Goal: Use online tool/utility: Use online tool/utility

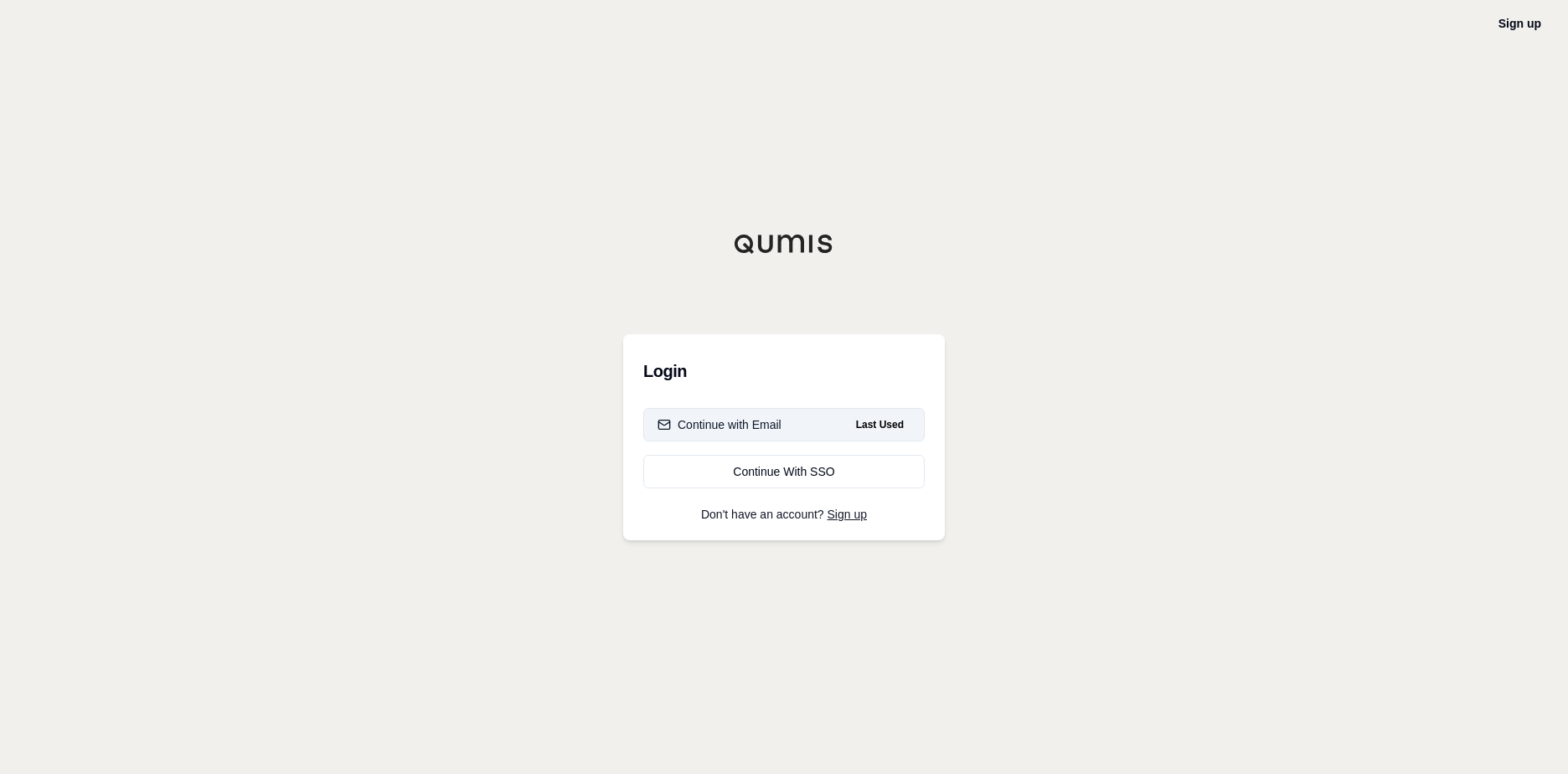
click at [750, 429] on div "Continue with Email" at bounding box center [719, 424] width 124 height 17
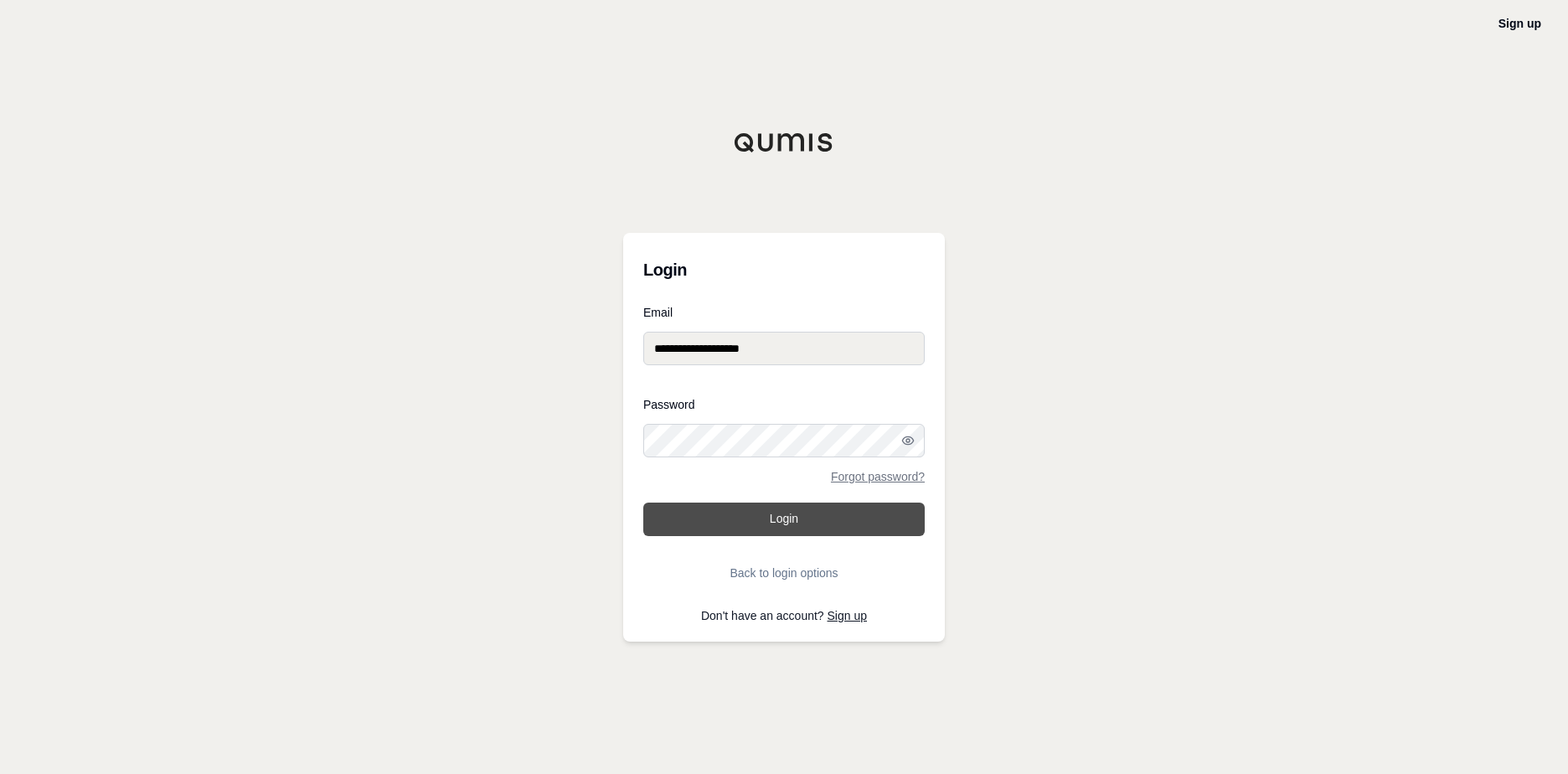
click at [719, 505] on button "Login" at bounding box center [784, 520] width 281 height 34
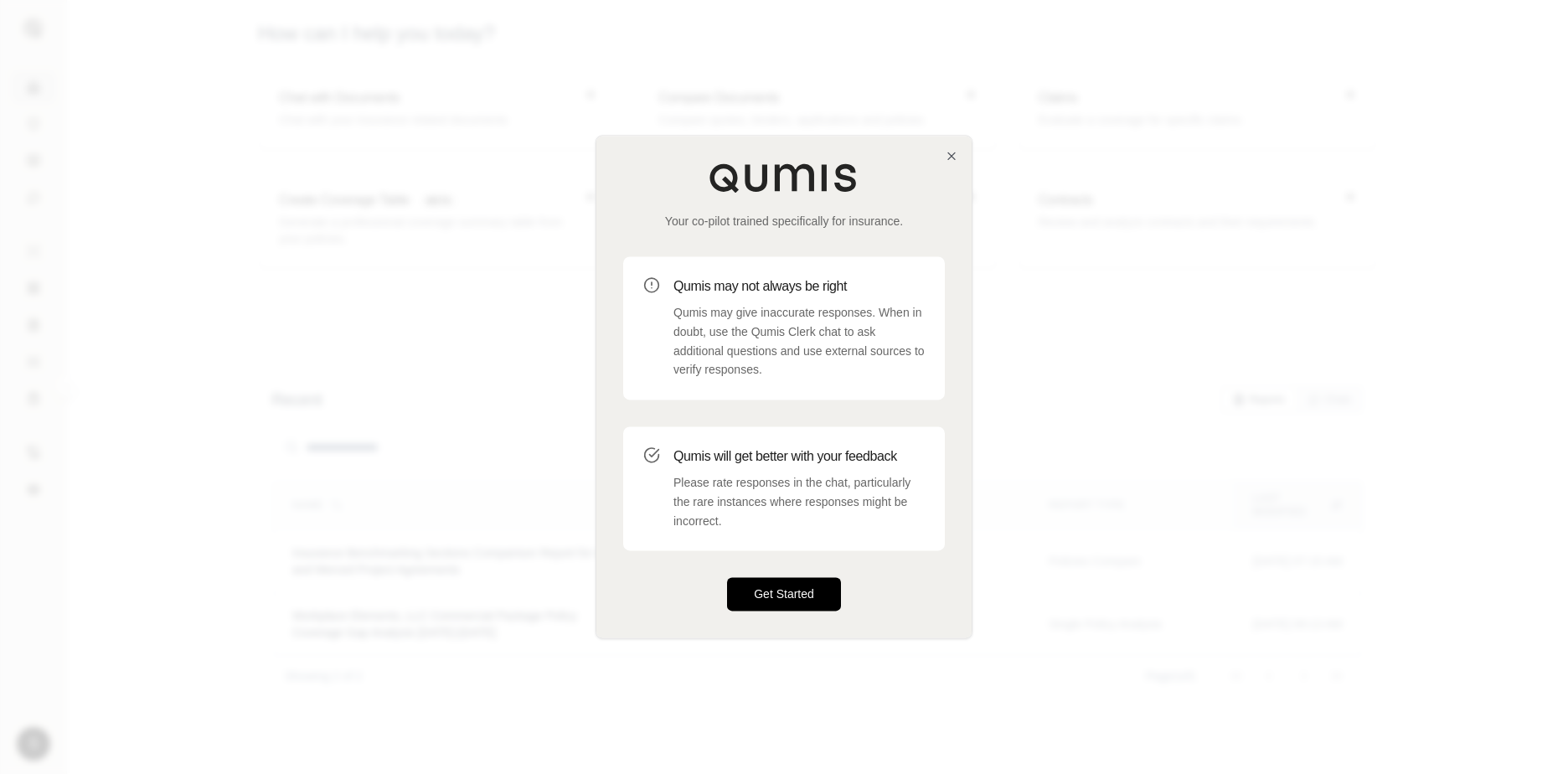
click at [768, 583] on button "Get Started" at bounding box center [784, 595] width 114 height 34
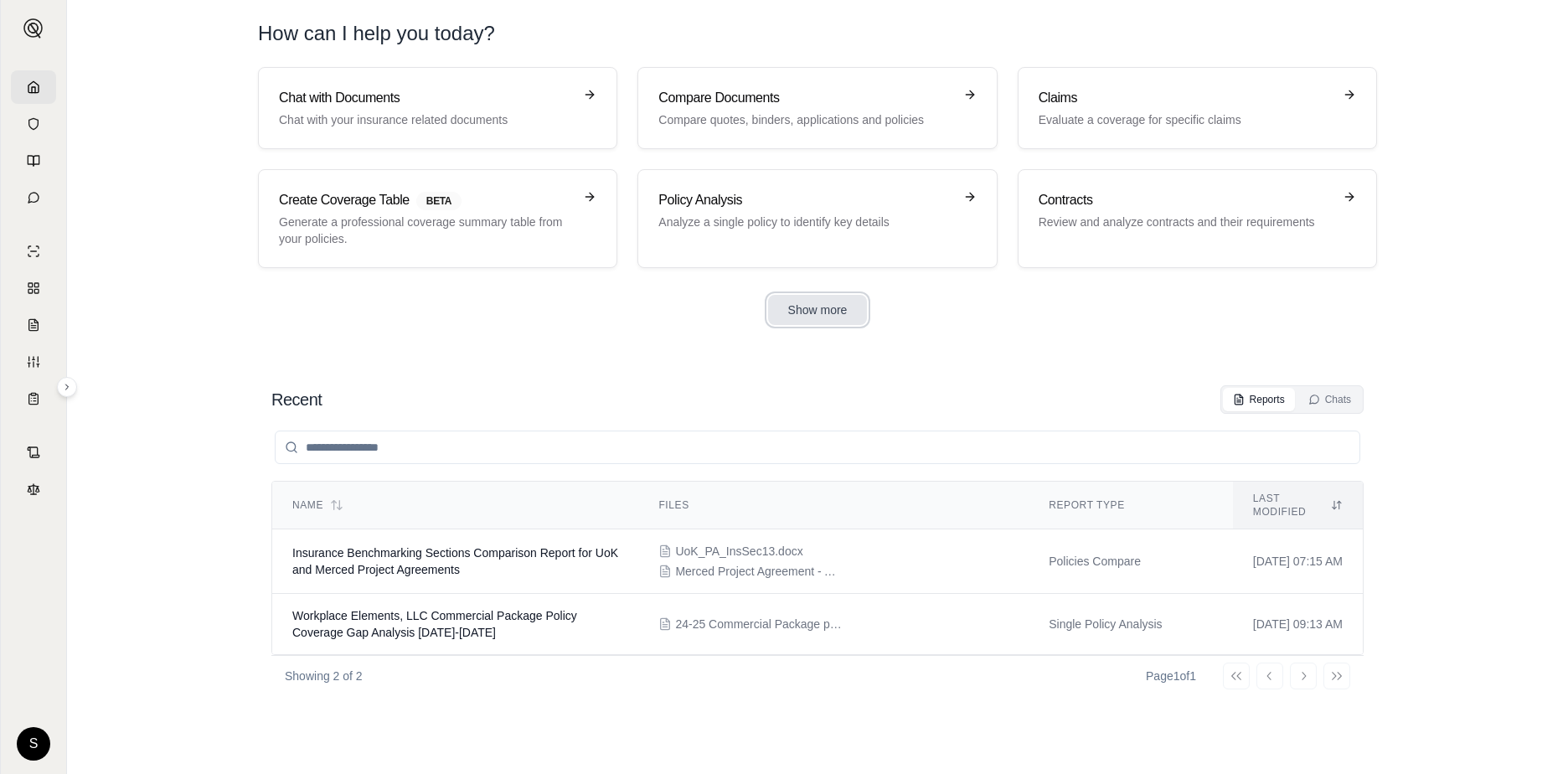
click at [824, 317] on button "Show more" at bounding box center [818, 310] width 99 height 30
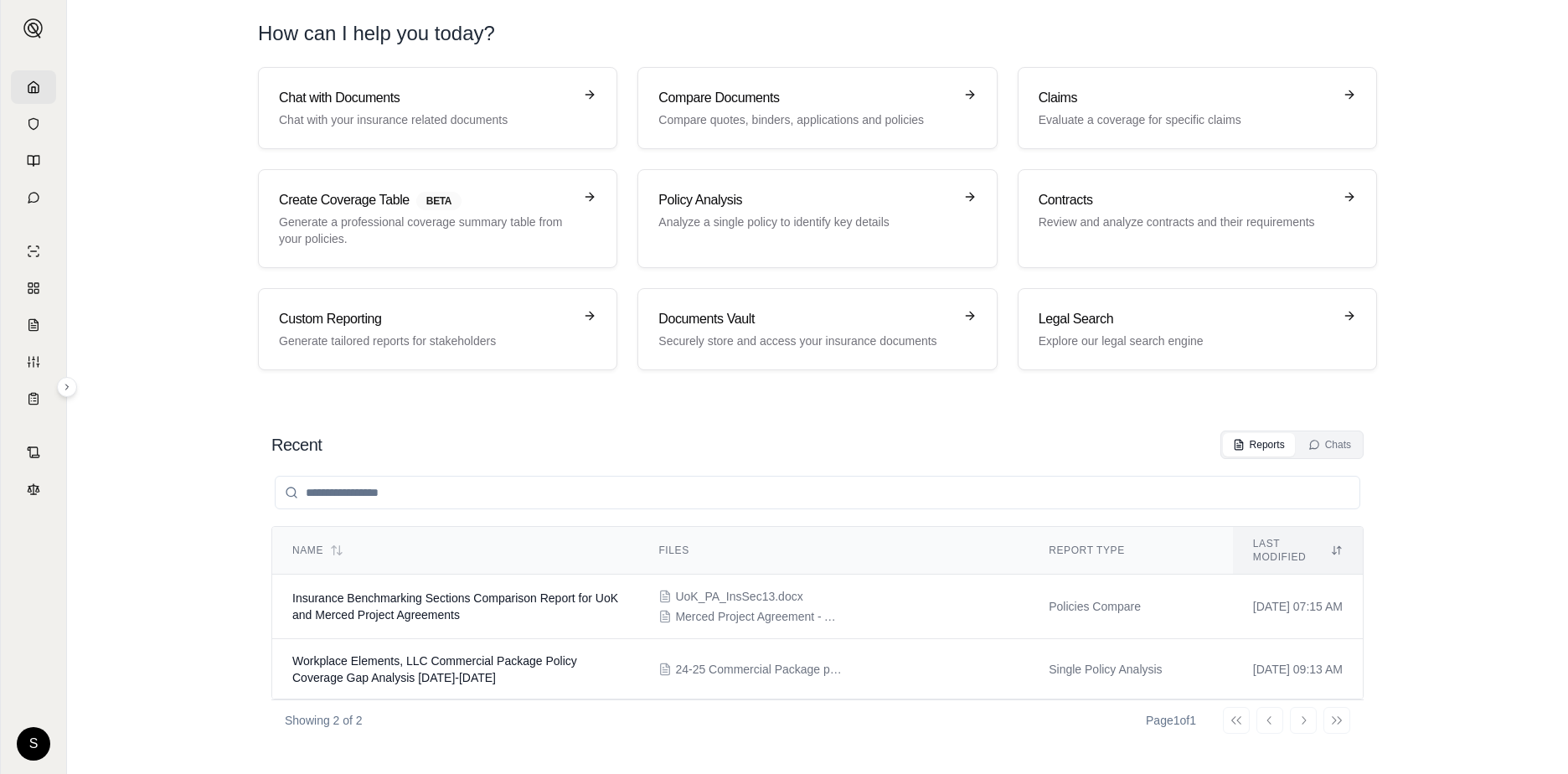
click at [754, 463] on div at bounding box center [818, 493] width 1092 height 67
click at [471, 437] on div "Recent Reports Chats" at bounding box center [818, 445] width 1092 height 28
click at [417, 107] on h3 "Chat with Documents" at bounding box center [426, 97] width 294 height 20
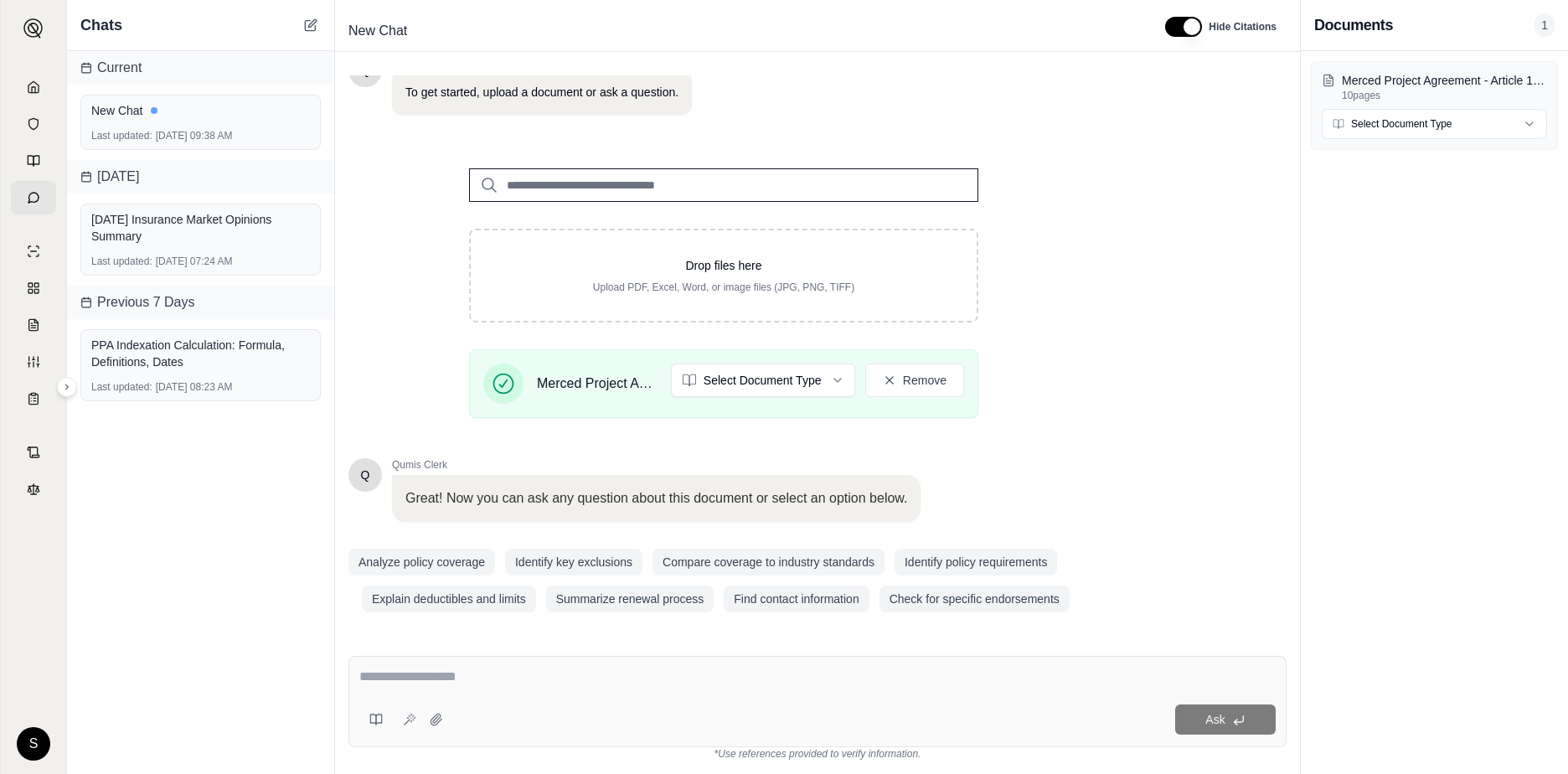
scroll to position [131, 0]
click at [436, 677] on textarea at bounding box center [818, 677] width 916 height 20
type textarea "*"
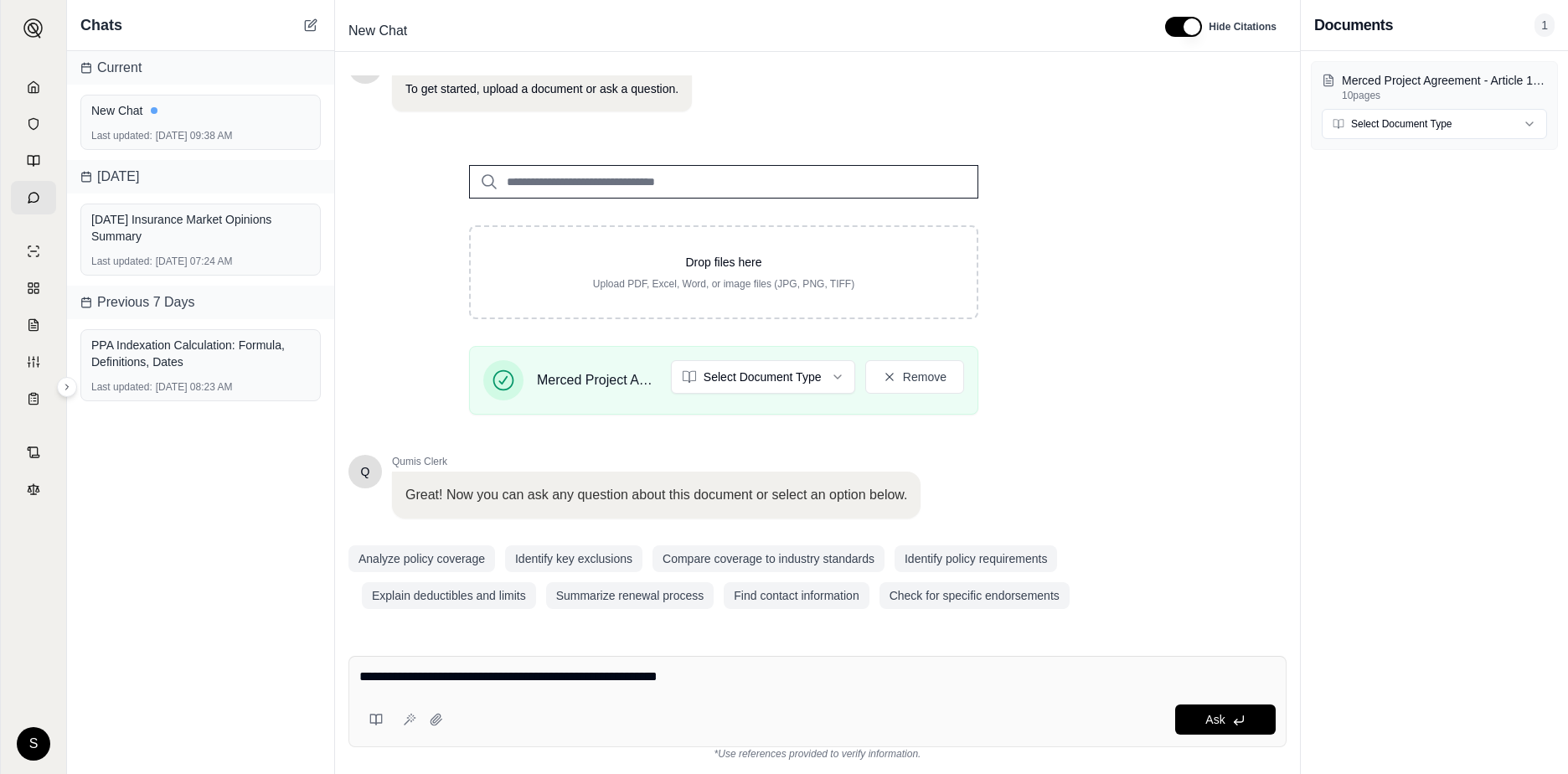
type textarea "**********"
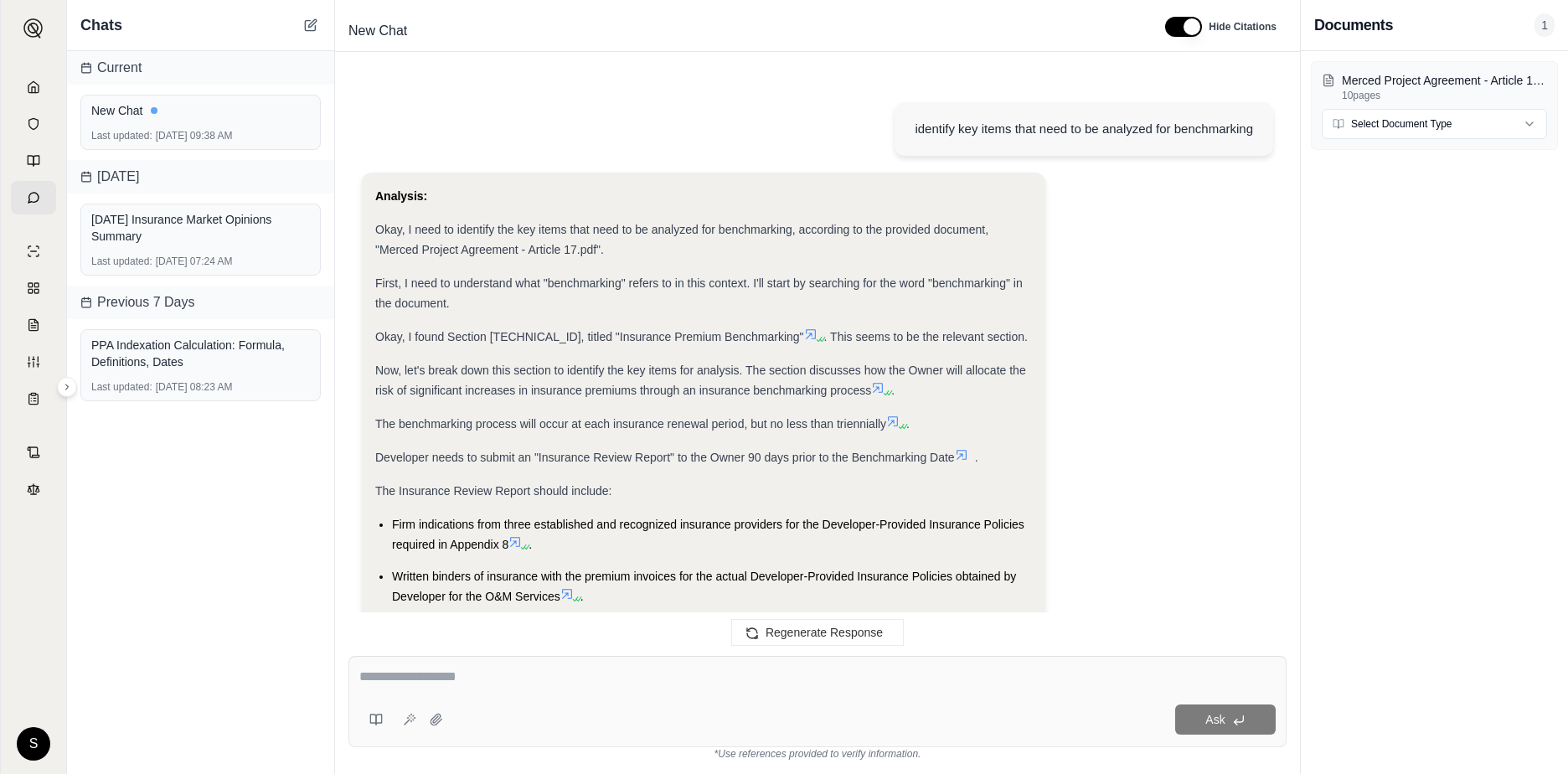
scroll to position [1243, 0]
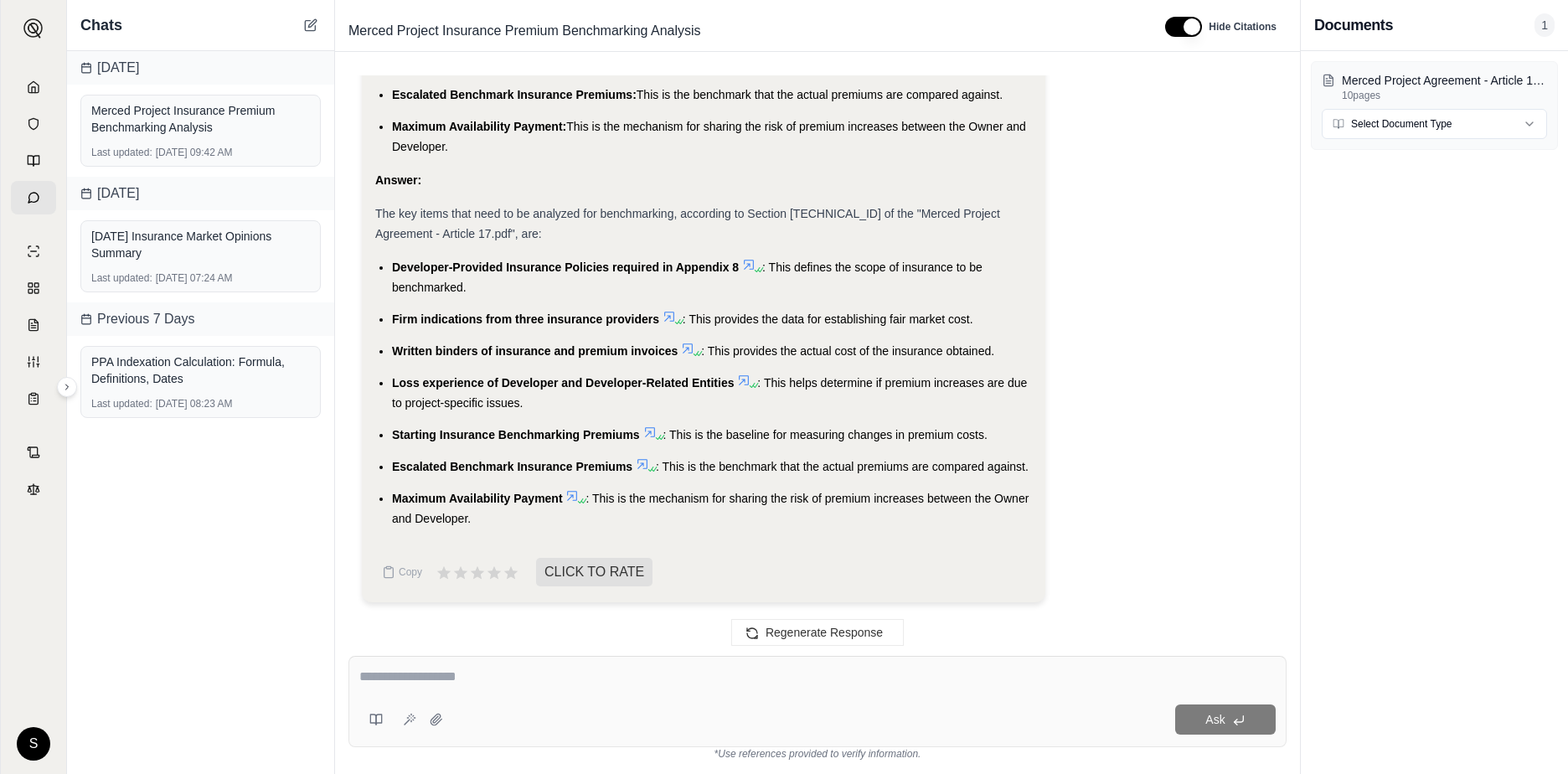
click at [923, 226] on div "The key items that need to be analyzed for benchmarking, according to Section […" at bounding box center [703, 223] width 657 height 40
click at [927, 212] on span "The key items that need to be analyzed for benchmarking, according to Section […" at bounding box center [688, 224] width 625 height 34
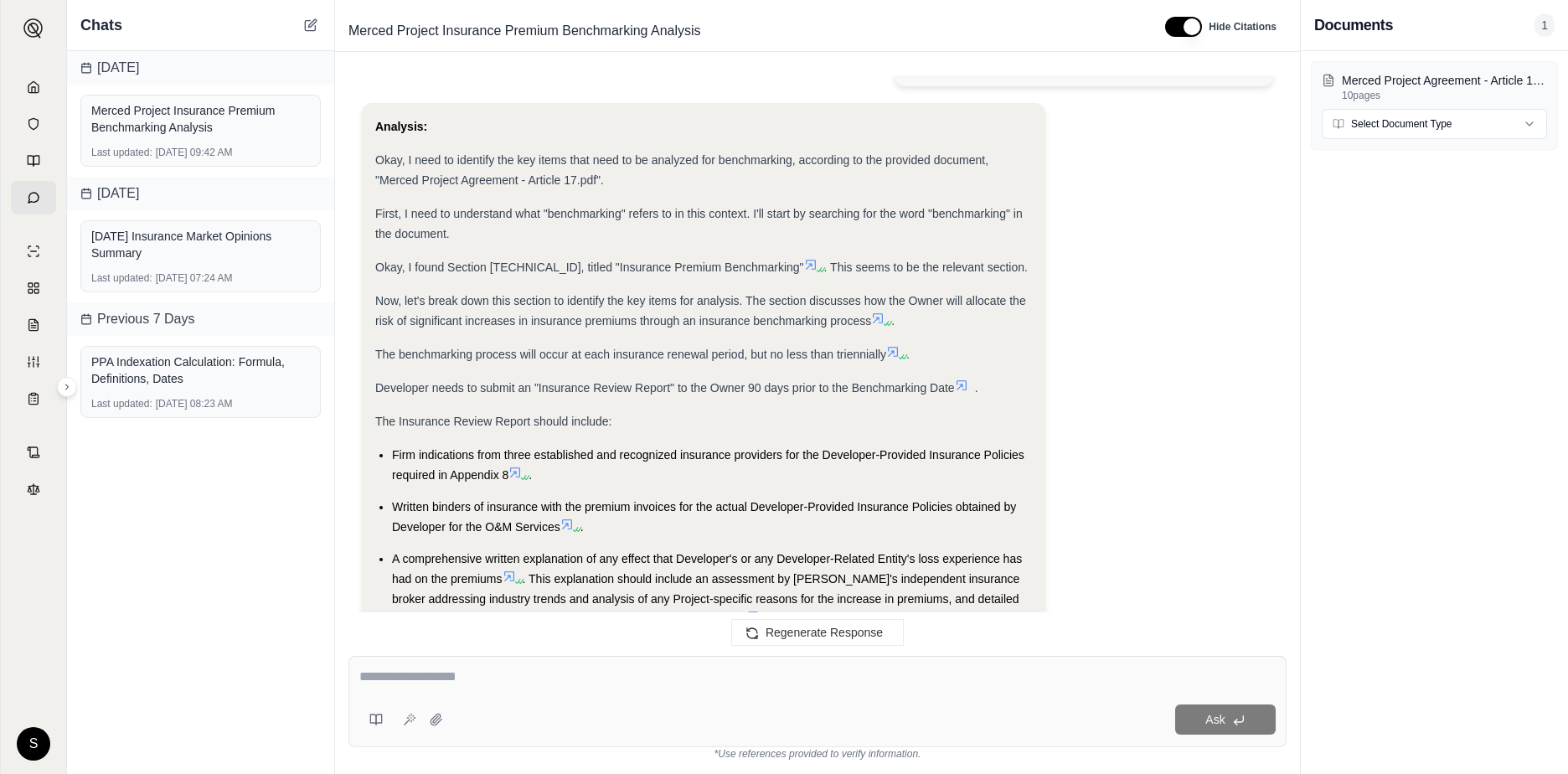
scroll to position [36, 0]
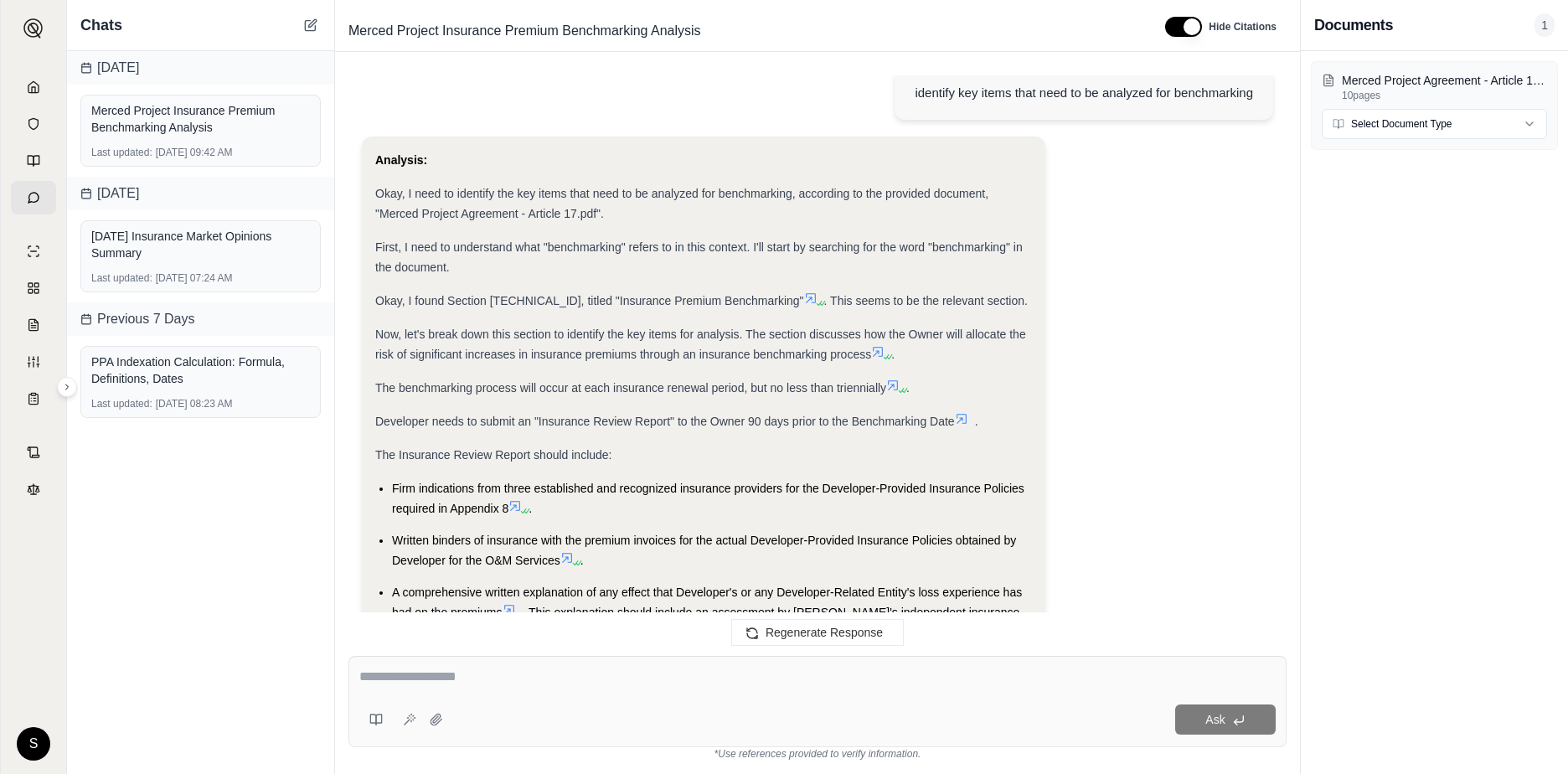
click at [781, 353] on span "Now, let's break down this section to identify the key items for analysis. The …" at bounding box center [701, 345] width 651 height 34
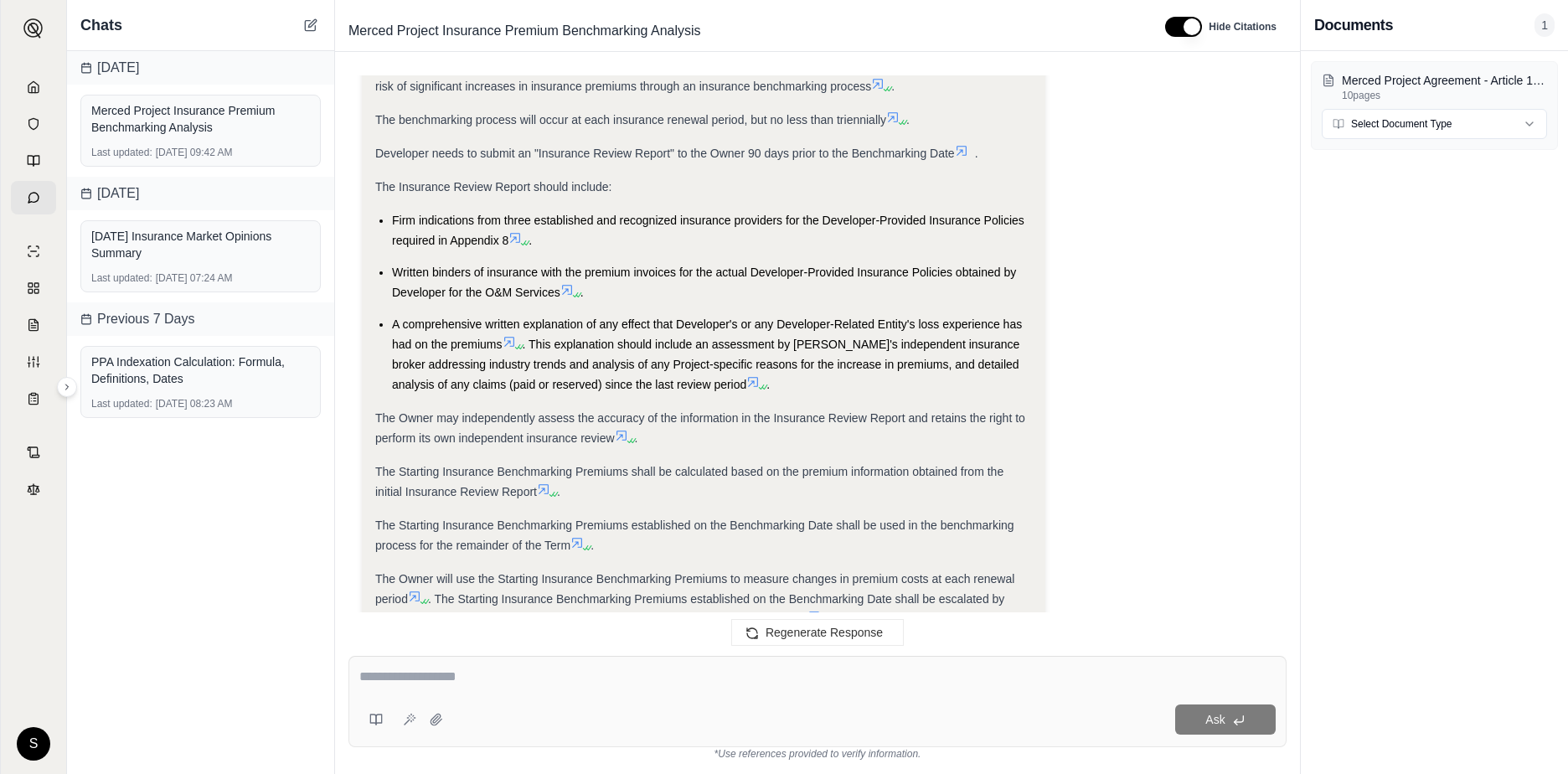
scroll to position [337, 0]
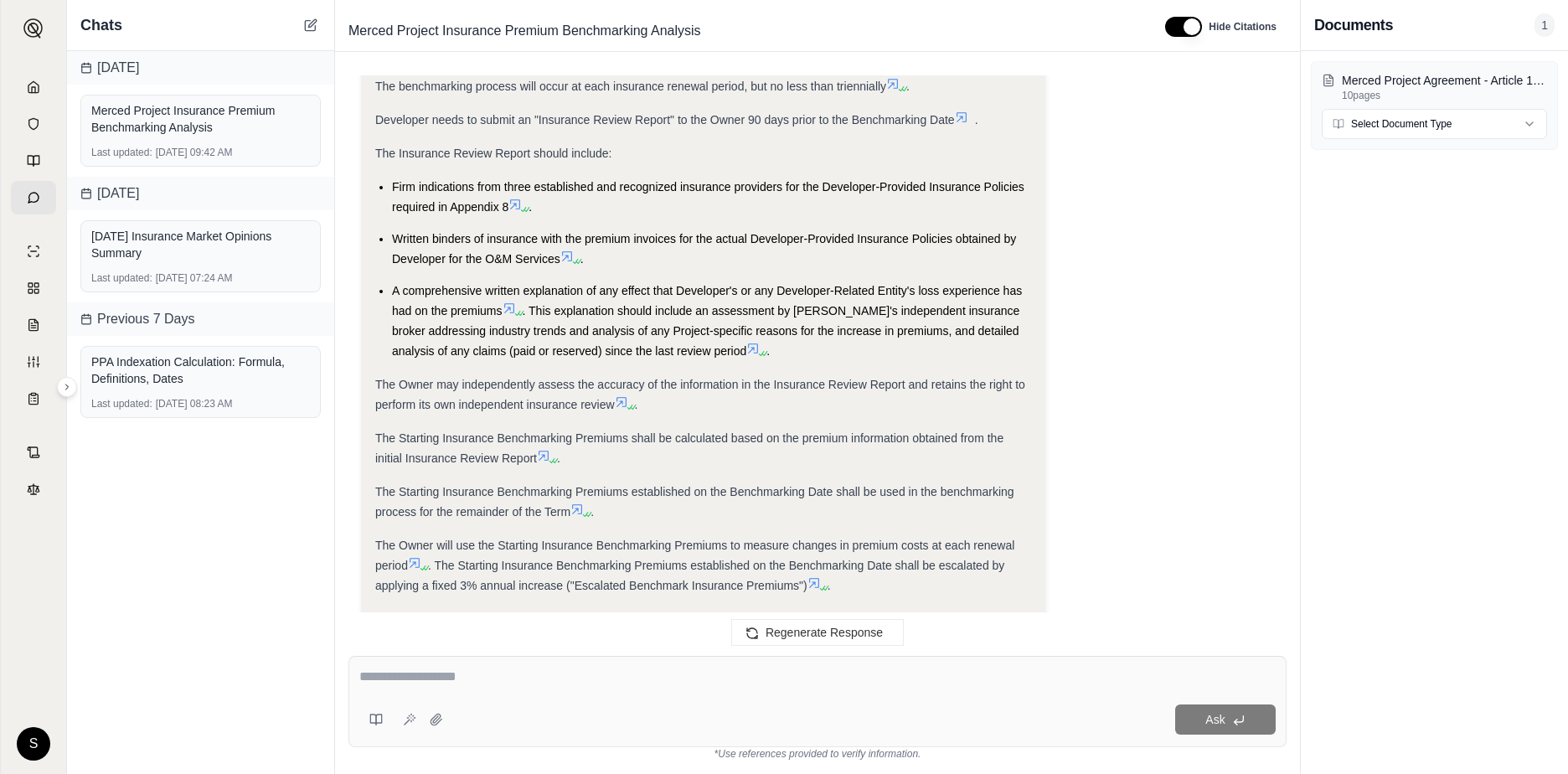
click at [756, 411] on div "The Owner may independently assess the accuracy of the information in the Insur…" at bounding box center [703, 394] width 657 height 40
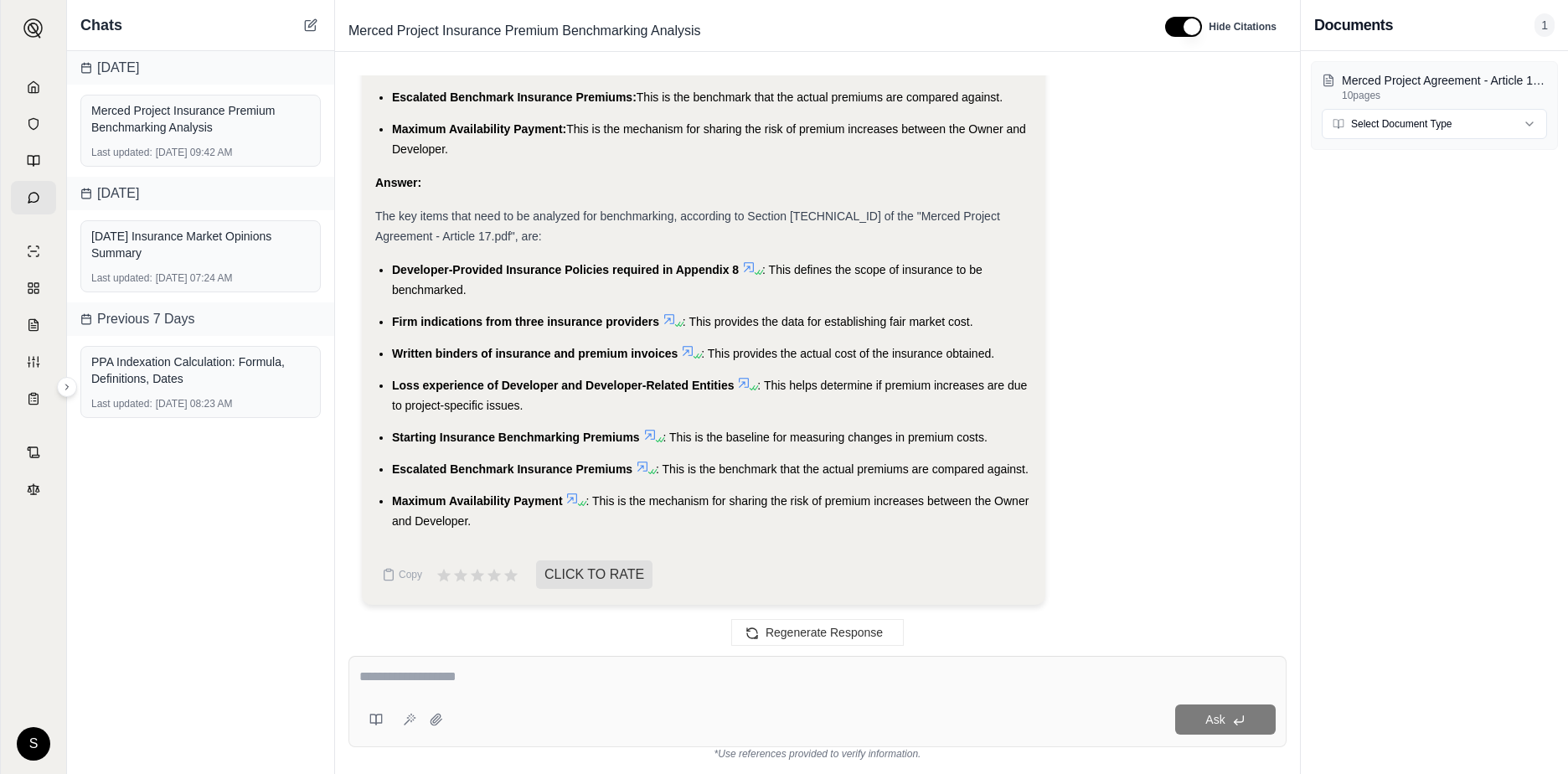
scroll to position [1243, 0]
